Goal: Information Seeking & Learning: Learn about a topic

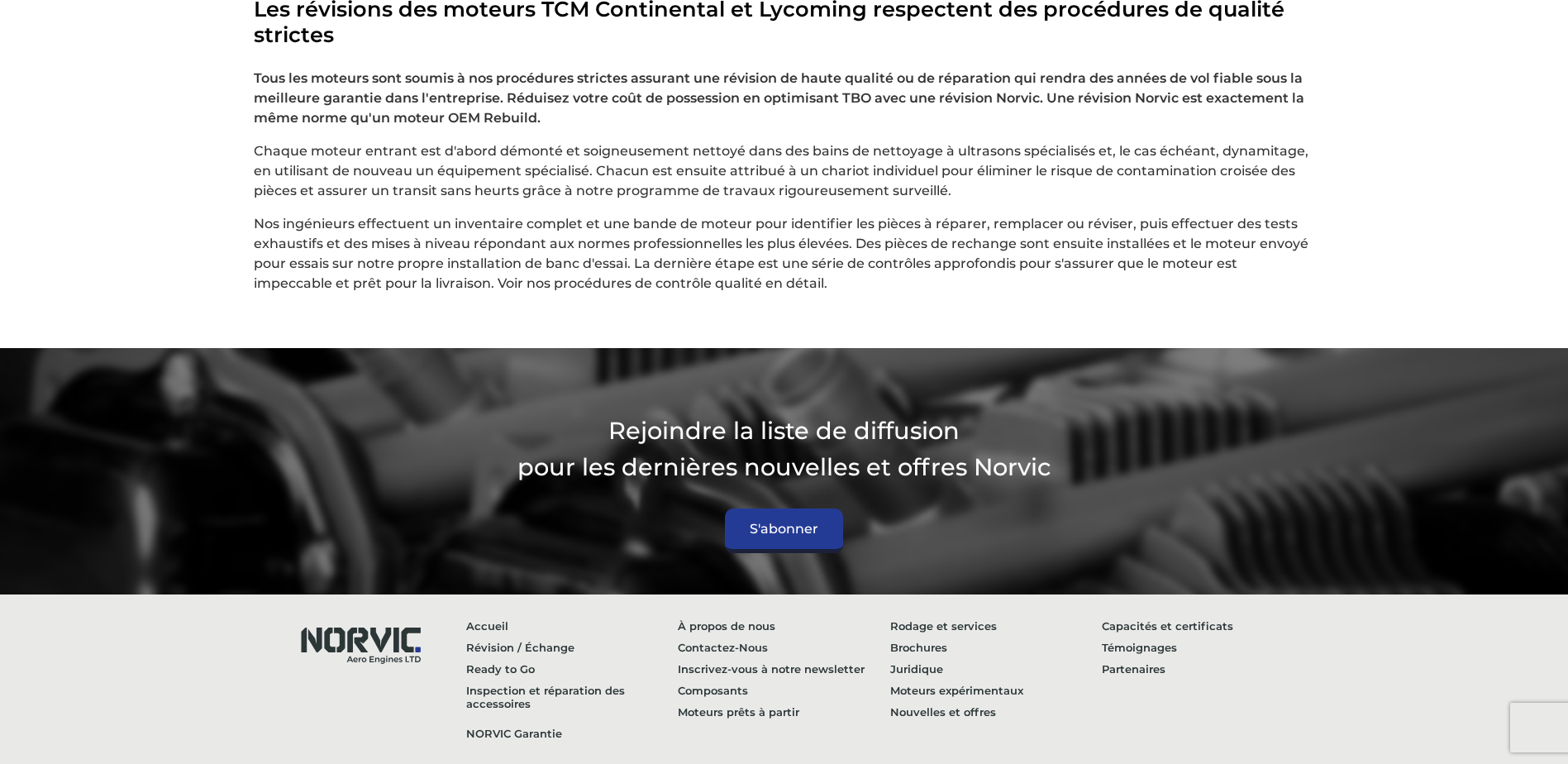
scroll to position [4467, 0]
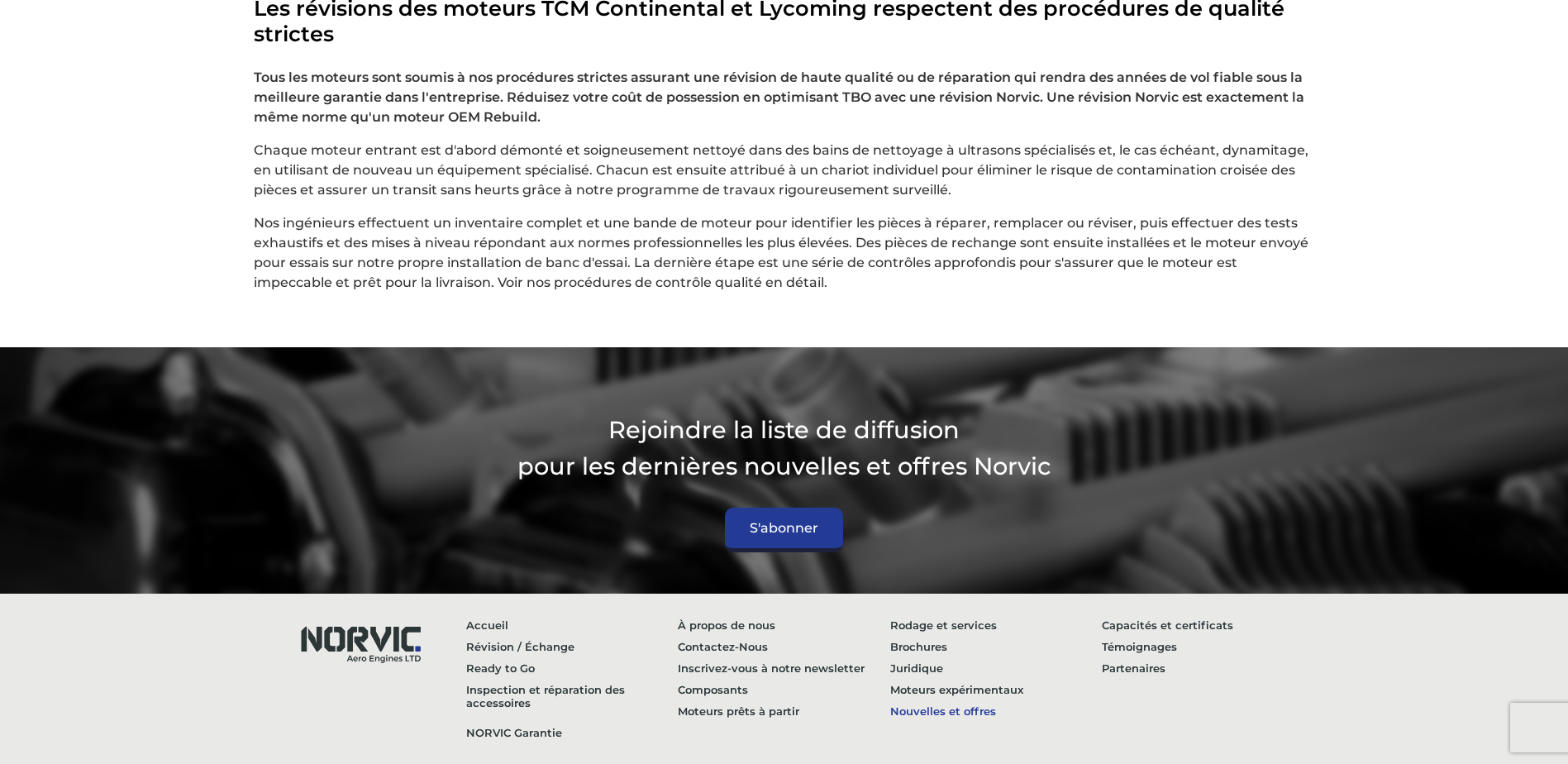
click at [914, 700] on link "Nouvelles et offres" at bounding box center [996, 711] width 213 height 22
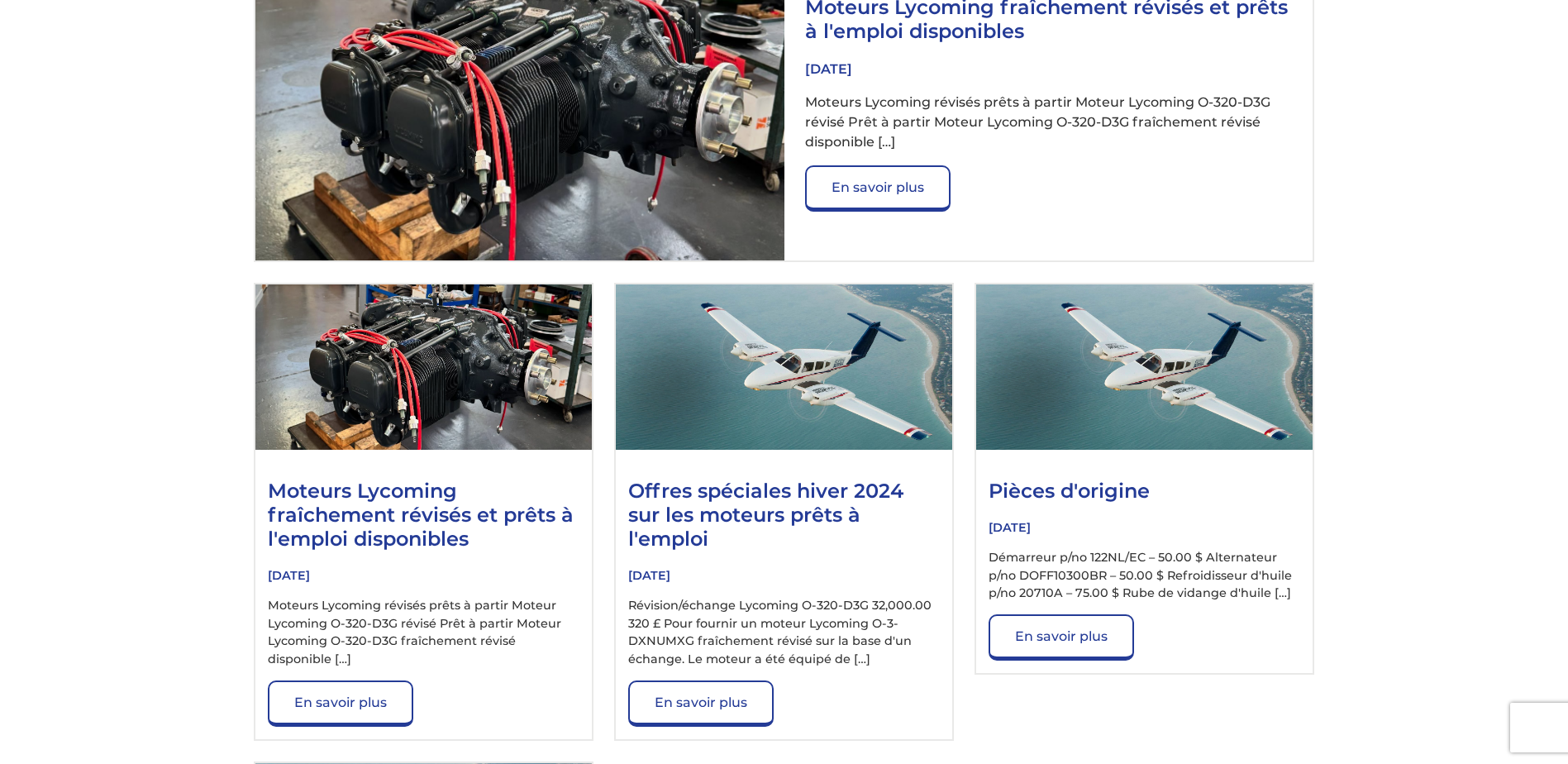
scroll to position [662, 0]
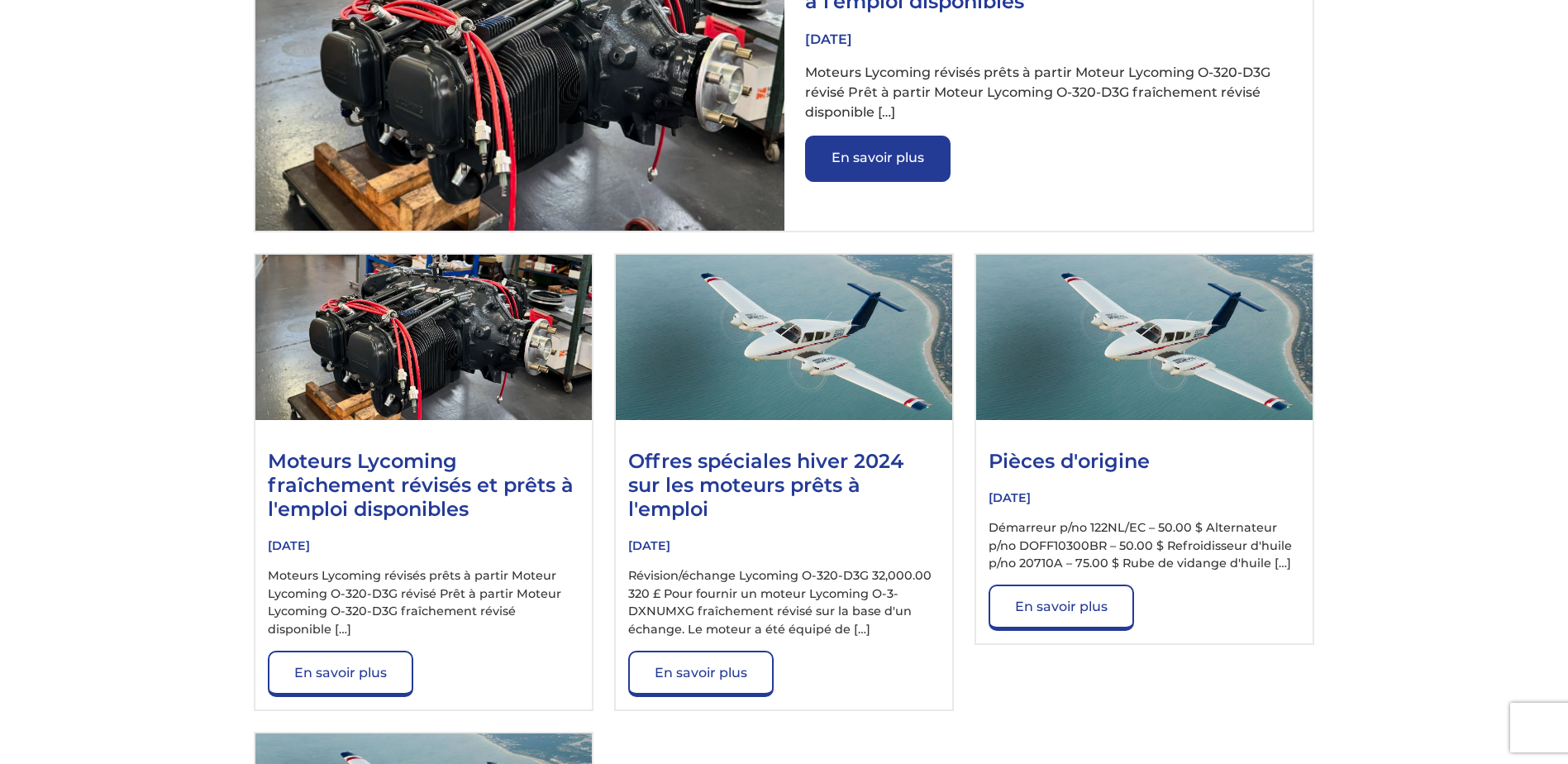
click at [857, 137] on link "En savoir plus" at bounding box center [877, 158] width 146 height 47
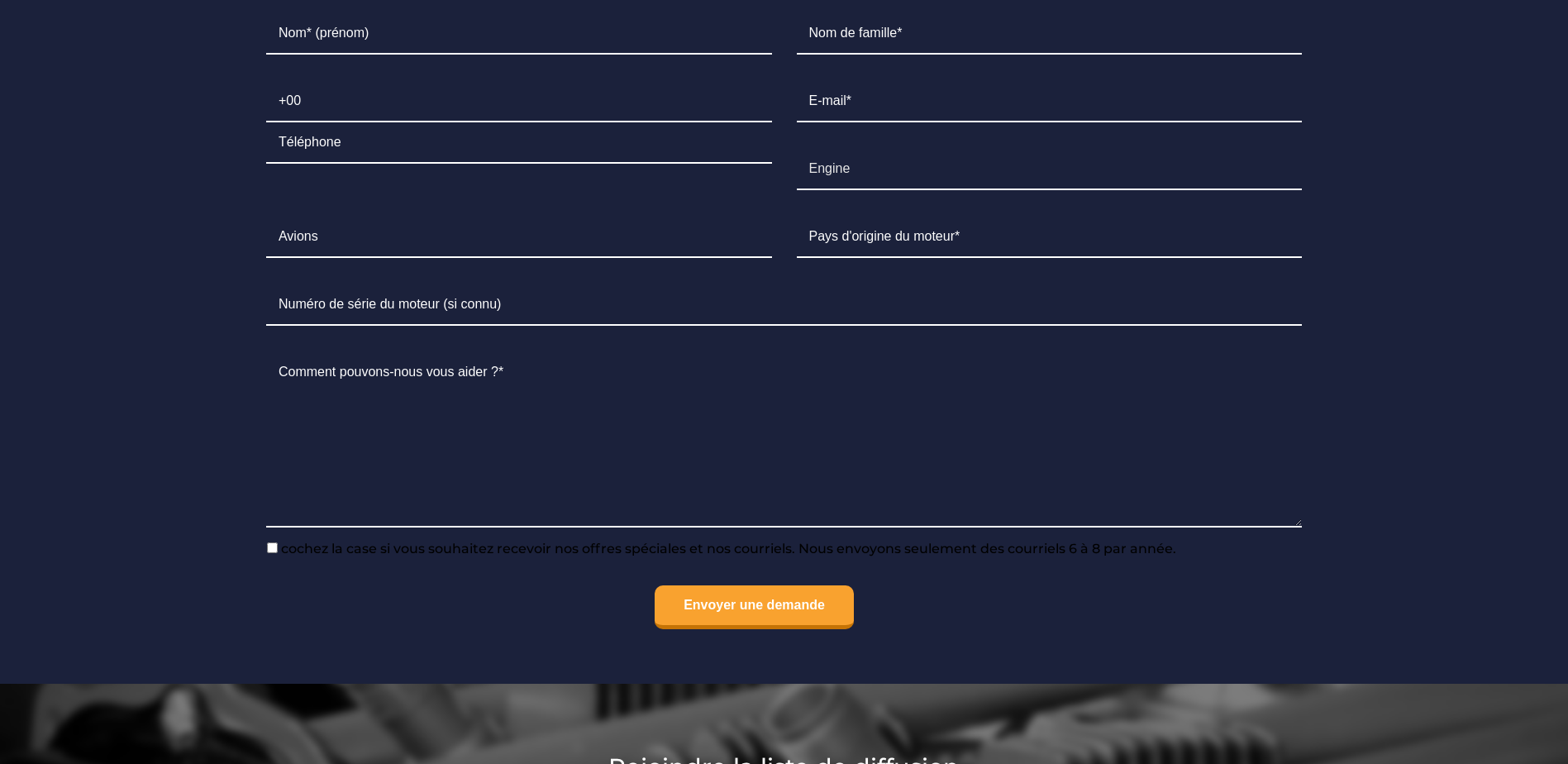
scroll to position [2481, 0]
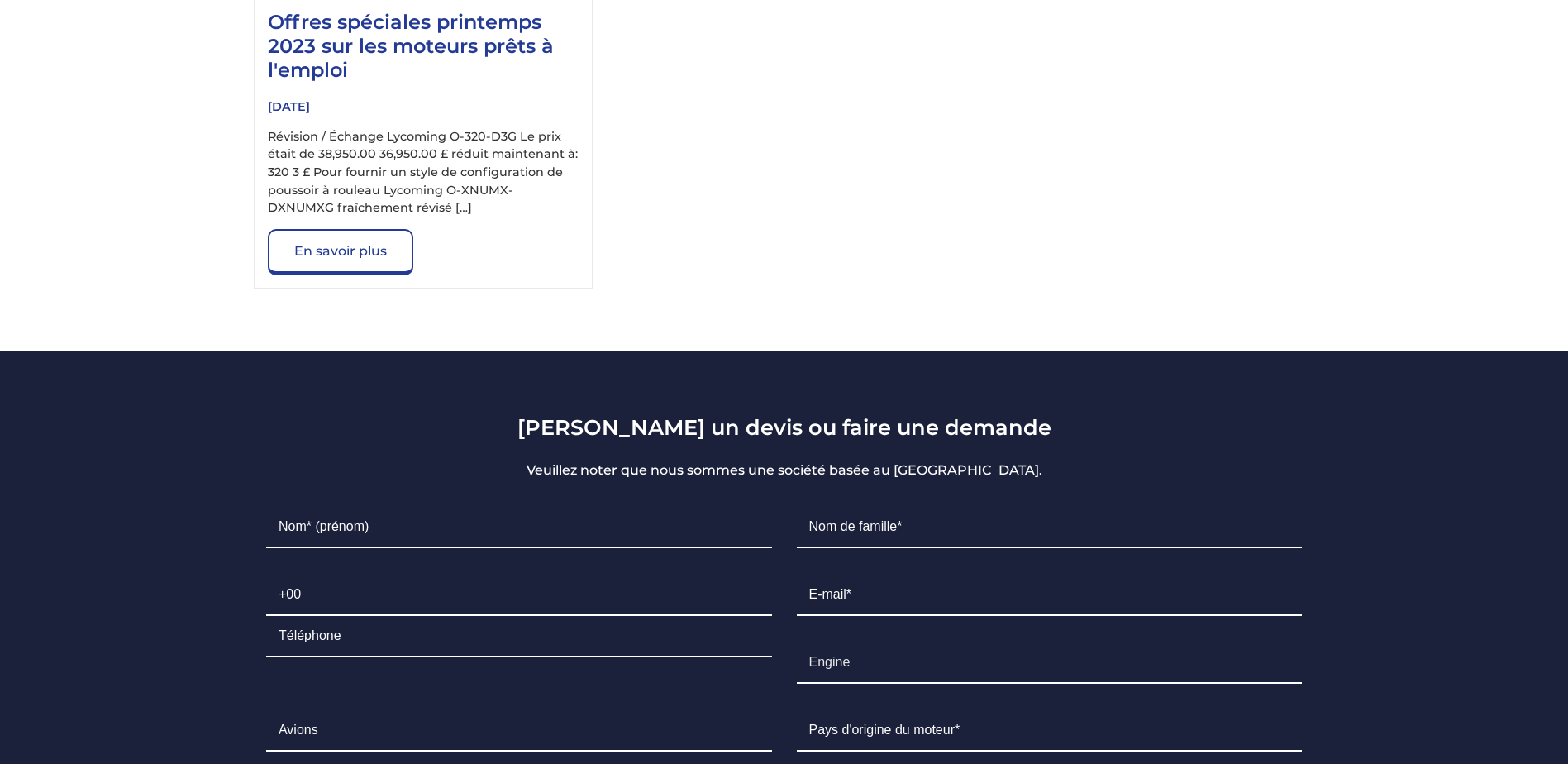
scroll to position [1654, 0]
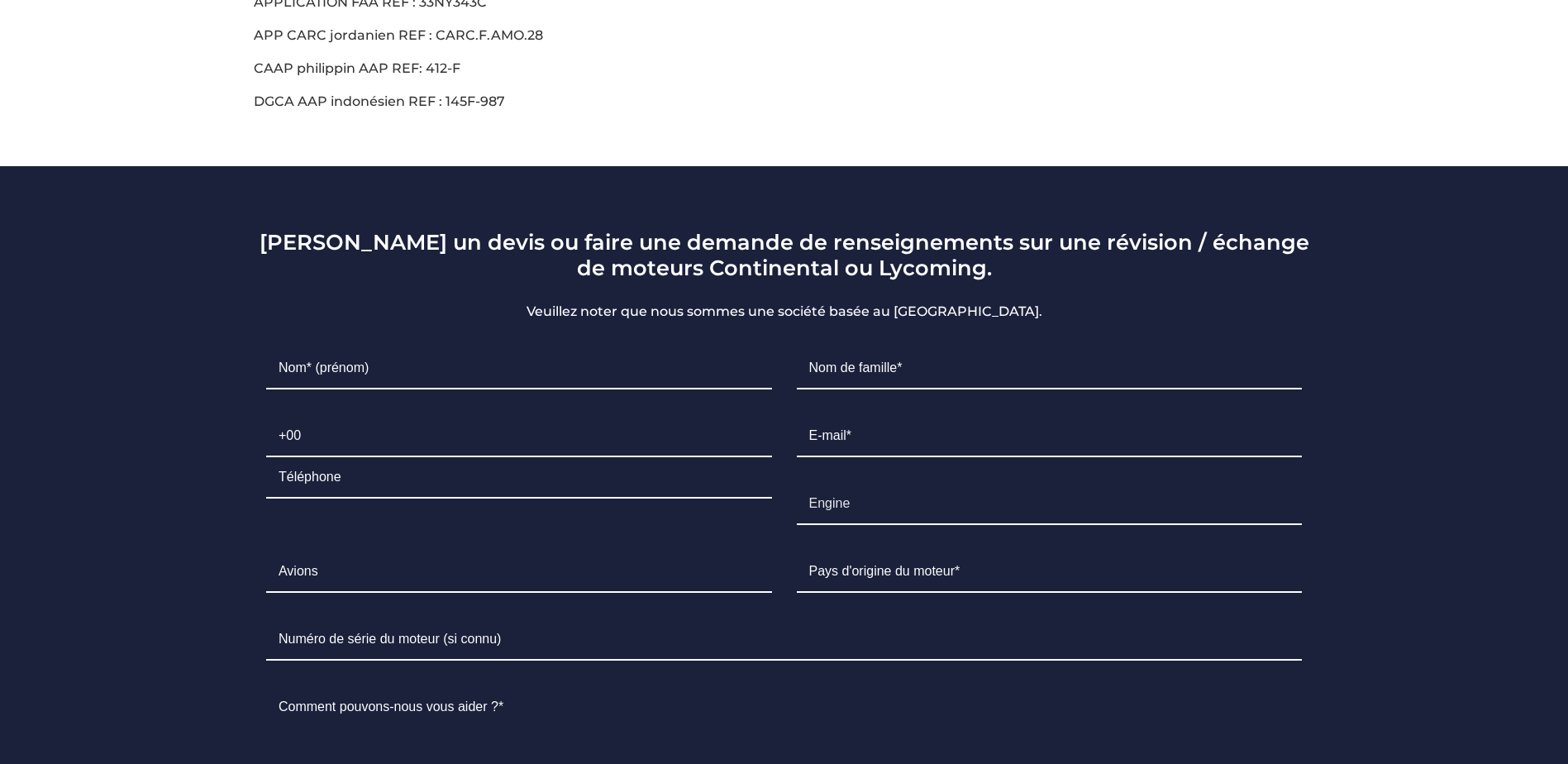
scroll to position [745, 0]
